Goal: Task Accomplishment & Management: Use online tool/utility

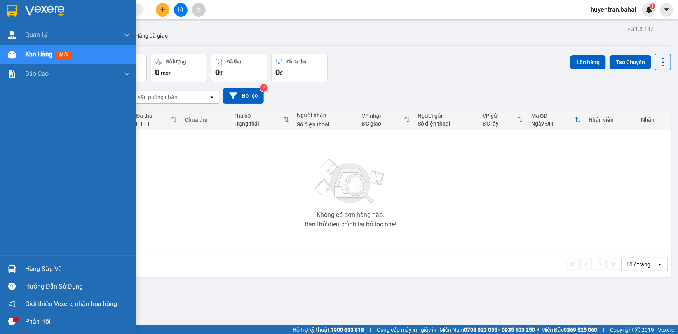
click at [58, 272] on div "Hàng sắp về" at bounding box center [77, 269] width 105 height 12
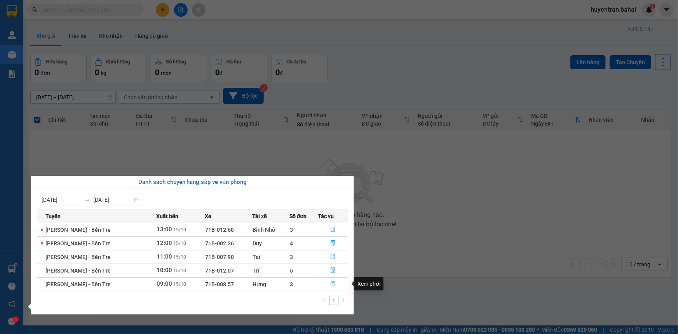
click at [334, 284] on button "button" at bounding box center [332, 284] width 29 height 12
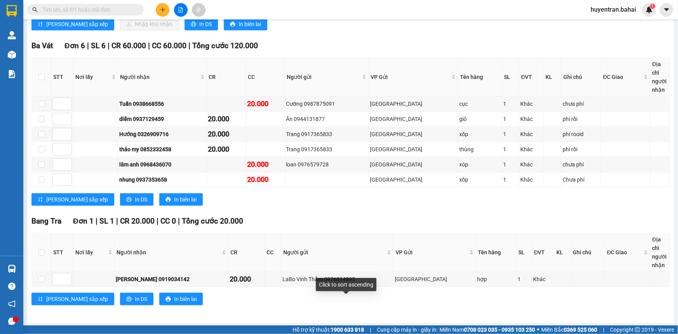
scroll to position [122, 0]
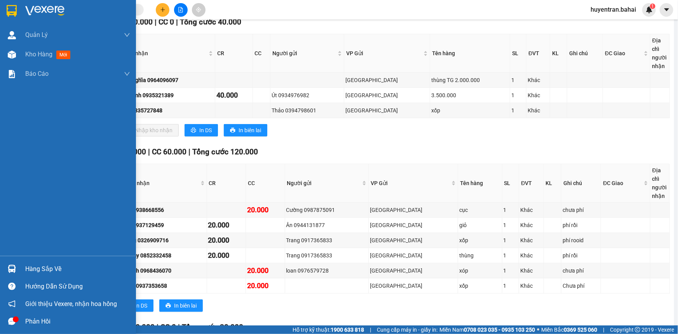
click at [37, 265] on div "Hàng sắp về" at bounding box center [77, 269] width 105 height 12
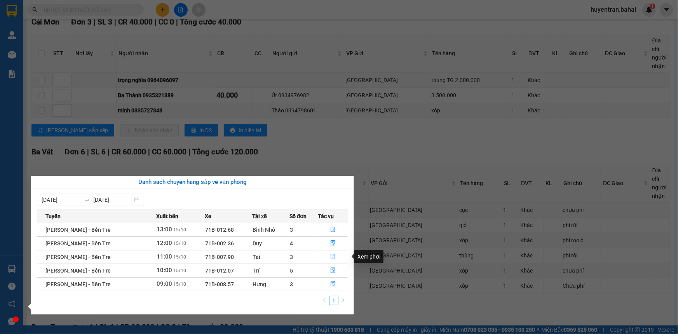
click at [327, 262] on button "button" at bounding box center [332, 257] width 29 height 12
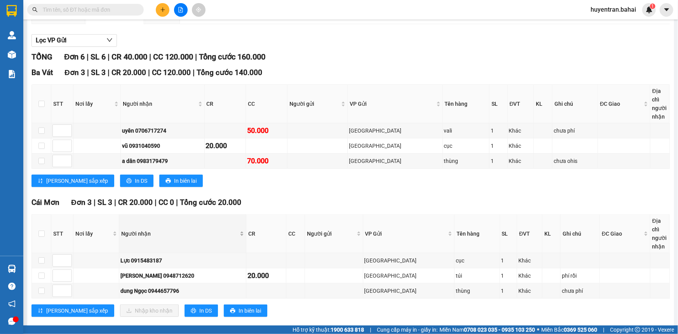
scroll to position [84, 0]
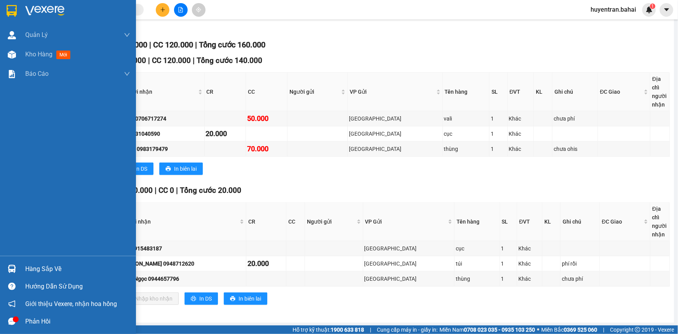
click at [21, 262] on div "Hàng sắp về" at bounding box center [68, 268] width 136 height 17
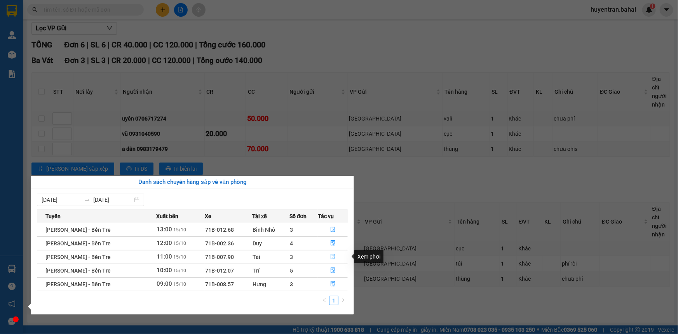
click at [336, 260] on button "button" at bounding box center [332, 257] width 29 height 12
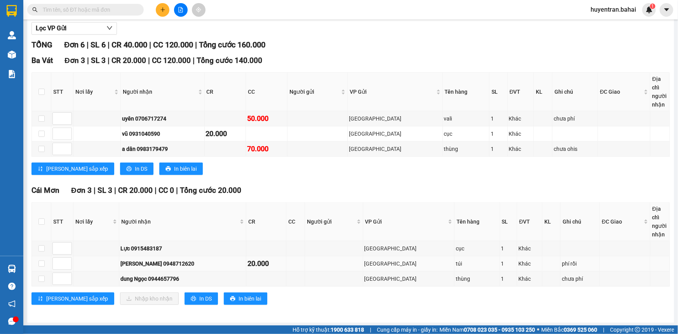
click at [40, 268] on td at bounding box center [41, 263] width 19 height 15
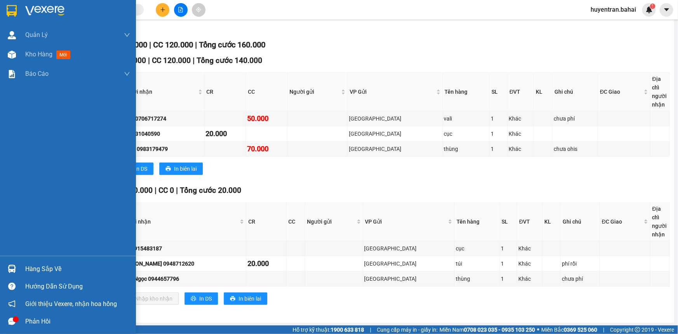
click at [31, 265] on div "Hàng sắp về" at bounding box center [77, 269] width 105 height 12
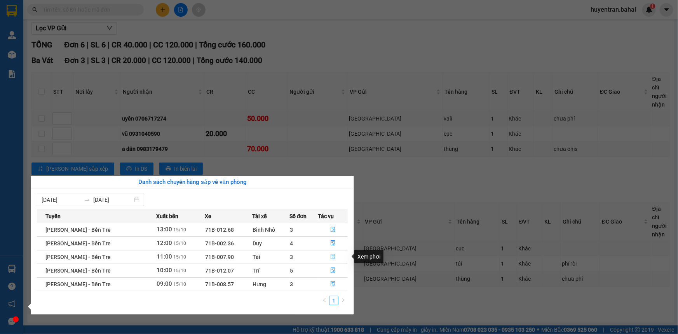
click at [329, 256] on button "button" at bounding box center [332, 257] width 29 height 12
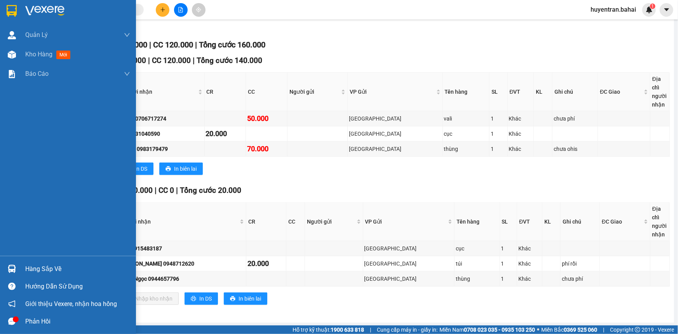
click at [27, 272] on div "Hàng sắp về" at bounding box center [77, 269] width 105 height 12
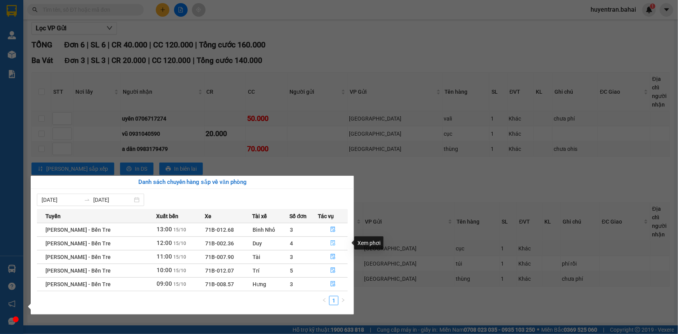
click at [326, 240] on button "button" at bounding box center [332, 243] width 29 height 12
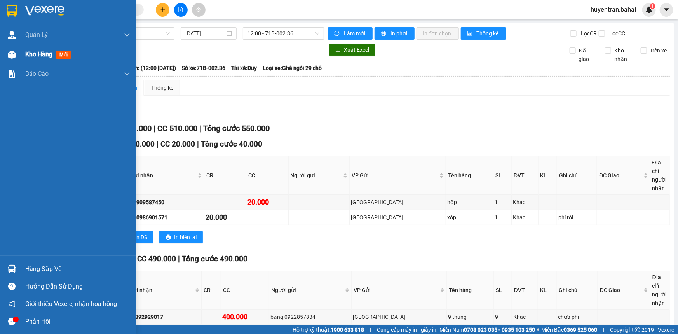
click at [35, 57] on span "Kho hàng" at bounding box center [38, 53] width 27 height 7
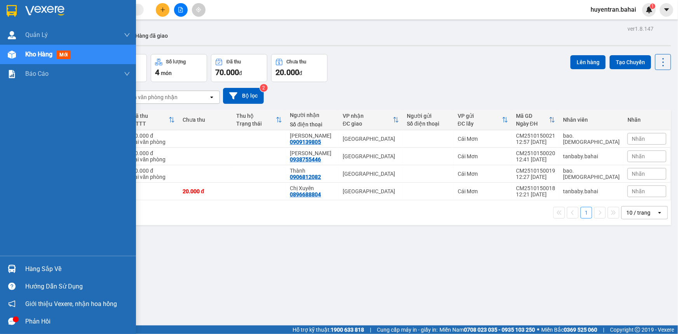
click at [62, 270] on div "Hàng sắp về" at bounding box center [77, 269] width 105 height 12
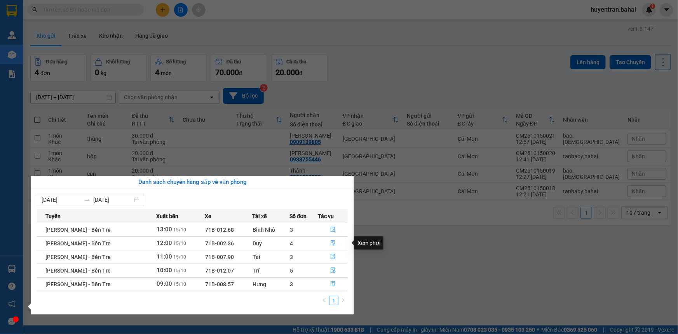
click at [335, 242] on button "button" at bounding box center [332, 243] width 29 height 12
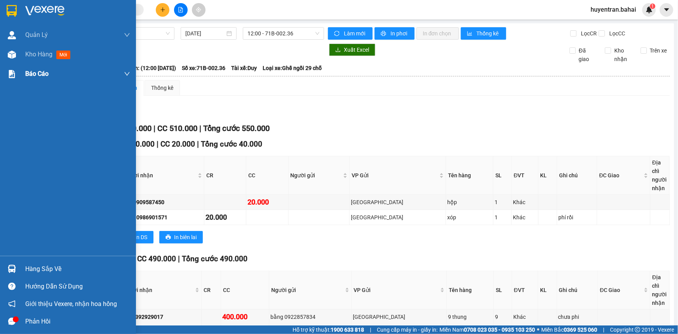
drag, startPoint x: 63, startPoint y: 47, endPoint x: 66, endPoint y: 64, distance: 17.4
click at [66, 61] on div "Kho hàng mới" at bounding box center [77, 54] width 105 height 19
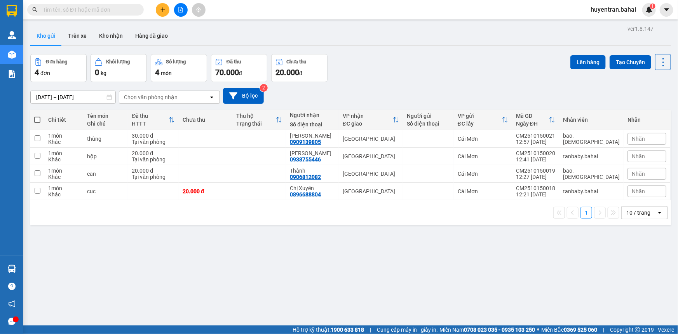
click at [372, 127] on div "VP nhận ĐC giao" at bounding box center [371, 120] width 56 height 16
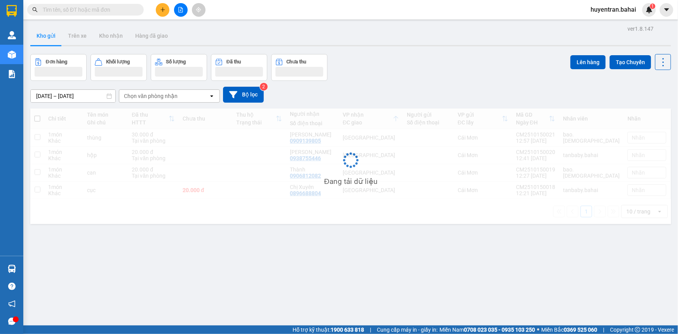
click at [372, 137] on div "Đang tải dữ liệu" at bounding box center [350, 165] width 641 height 115
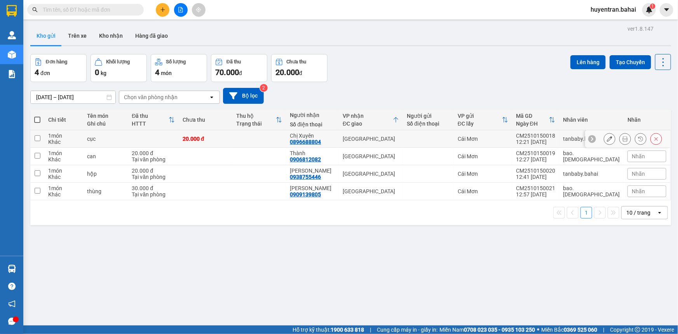
click at [393, 135] on td "[GEOGRAPHIC_DATA]" at bounding box center [371, 138] width 64 height 17
checkbox input "true"
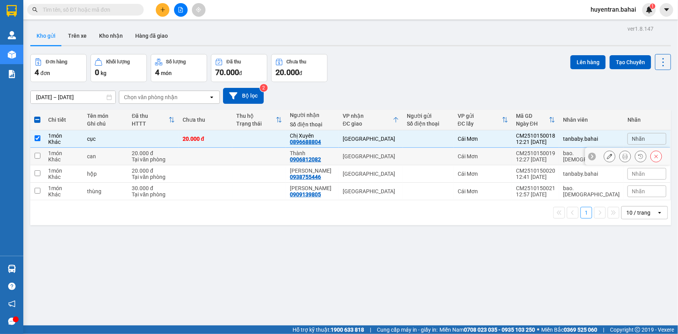
click at [395, 155] on div "[GEOGRAPHIC_DATA]" at bounding box center [371, 156] width 56 height 6
checkbox input "true"
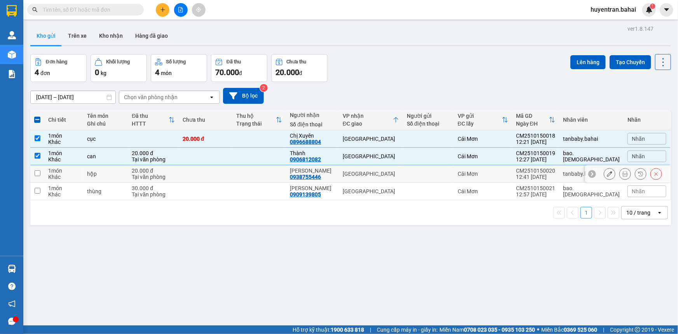
click at [399, 174] on div "[GEOGRAPHIC_DATA]" at bounding box center [371, 174] width 56 height 6
checkbox input "true"
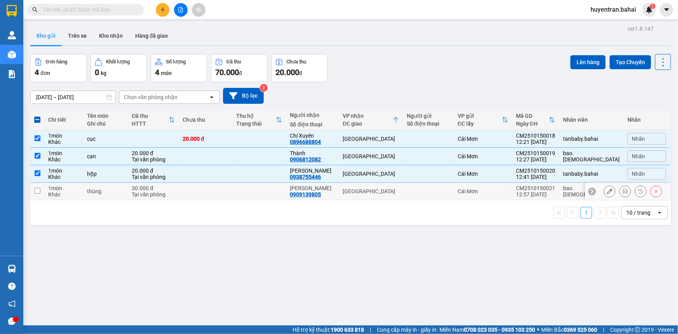
click at [403, 187] on td "[GEOGRAPHIC_DATA]" at bounding box center [371, 191] width 64 height 17
checkbox input "true"
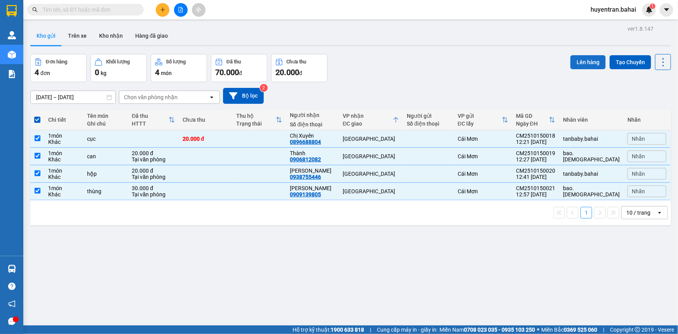
click at [570, 65] on button "Lên hàng" at bounding box center [587, 62] width 35 height 14
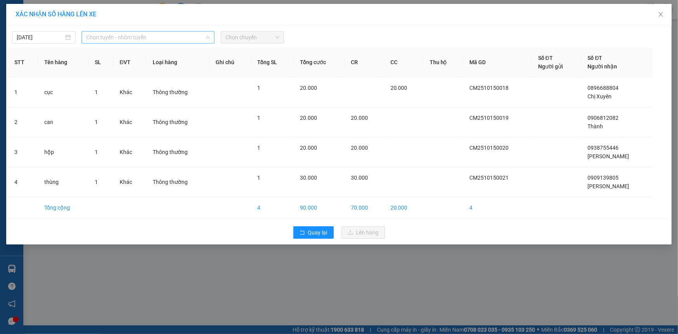
click at [176, 38] on span "Chọn tuyến - nhóm tuyến" at bounding box center [148, 37] width 124 height 12
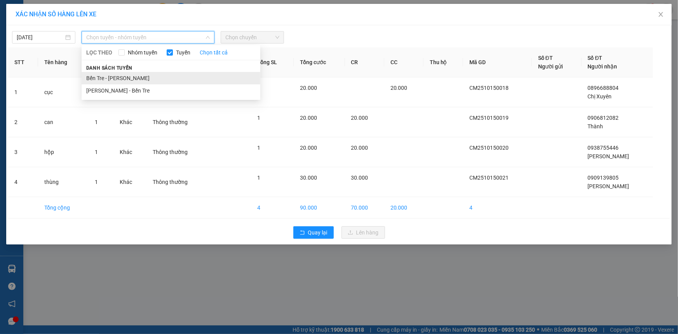
click at [180, 76] on li "Bến Tre - [PERSON_NAME]" at bounding box center [171, 78] width 179 height 12
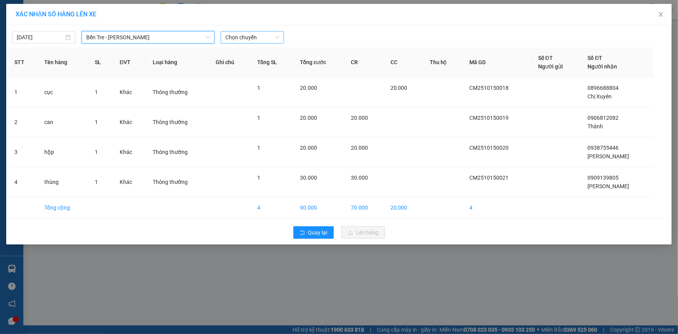
click at [249, 37] on span "Chọn chuyến" at bounding box center [252, 37] width 54 height 12
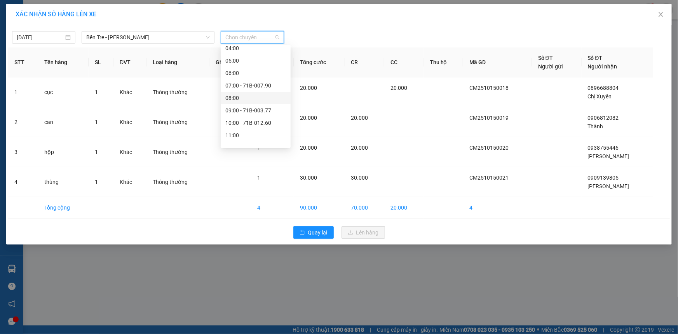
scroll to position [70, 0]
click at [247, 132] on div "13:00" at bounding box center [255, 131] width 61 height 9
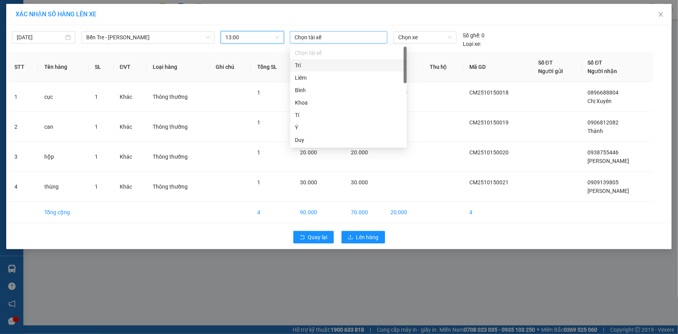
click at [361, 39] on div at bounding box center [339, 37] width 94 height 9
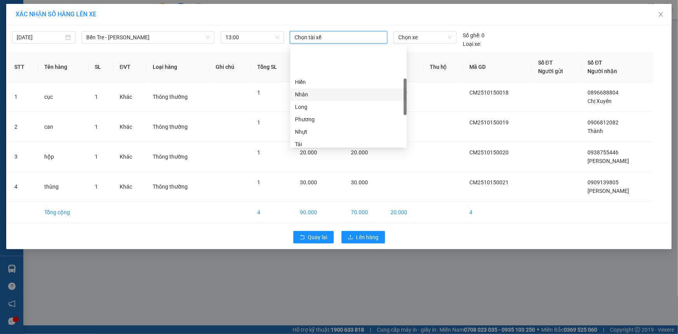
scroll to position [141, 0]
click at [336, 113] on div "[PERSON_NAME]" at bounding box center [348, 110] width 107 height 9
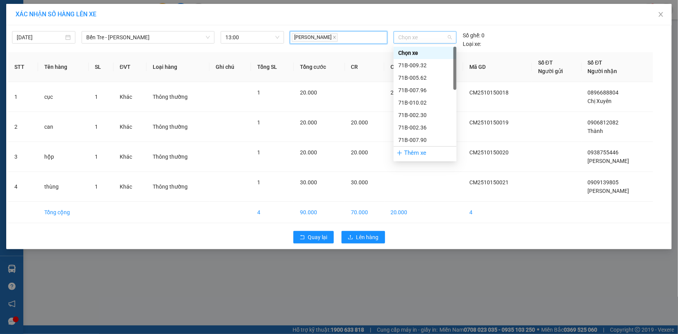
click at [412, 31] on div "Chọn xe" at bounding box center [424, 37] width 63 height 12
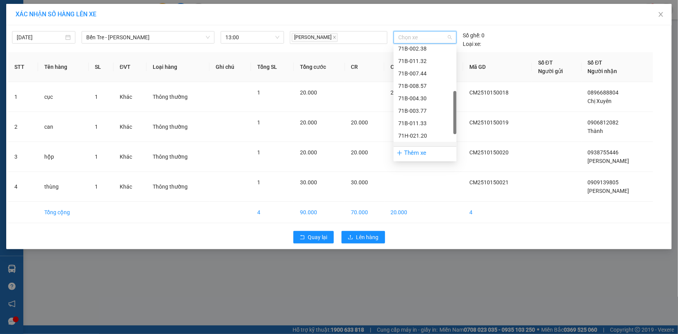
scroll to position [186, 0]
click at [435, 123] on div "71H-051.13" at bounding box center [425, 127] width 54 height 9
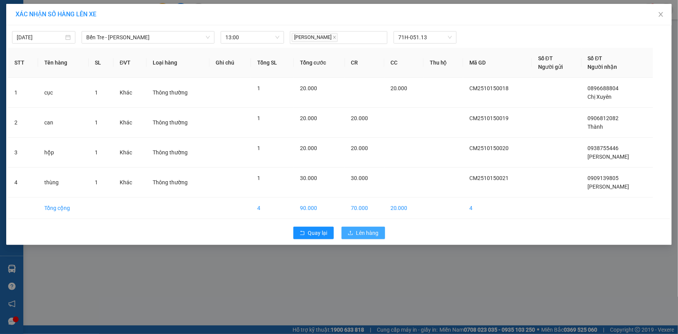
click at [355, 227] on button "Lên hàng" at bounding box center [363, 232] width 44 height 12
